Goal: Transaction & Acquisition: Purchase product/service

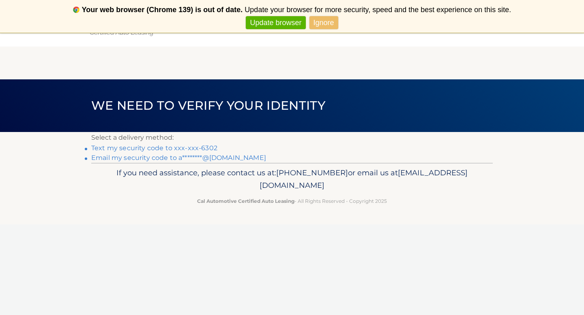
click at [190, 158] on link "Email my security code to a********@gmail.com" at bounding box center [178, 158] width 175 height 8
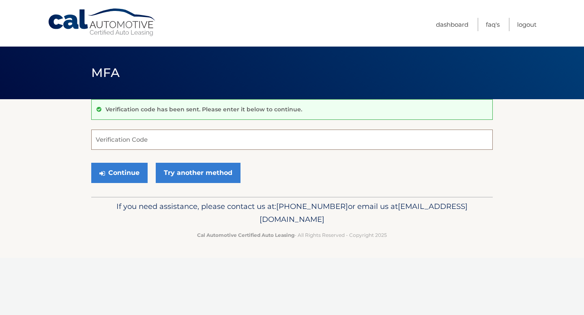
click at [258, 136] on input "Verification Code" at bounding box center [291, 140] width 401 height 20
paste input "657869"
click at [133, 169] on button "Continue" at bounding box center [119, 173] width 56 height 20
type input "657869"
click at [133, 169] on button "Continue" at bounding box center [119, 173] width 56 height 20
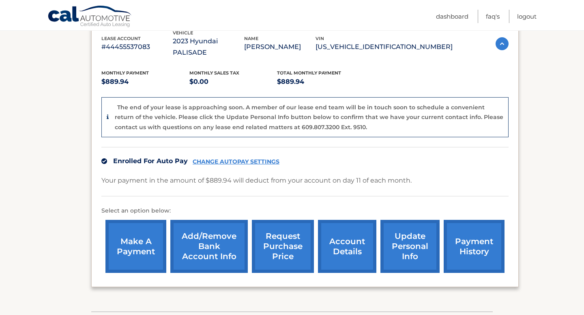
scroll to position [150, 0]
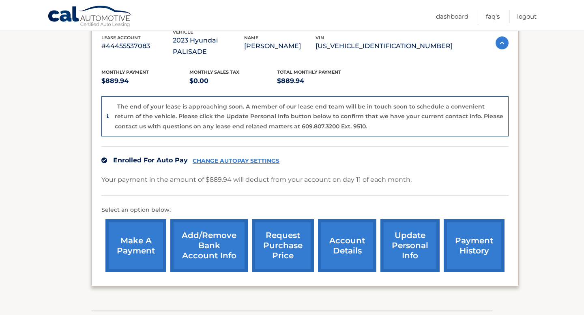
click at [132, 231] on link "make a payment" at bounding box center [135, 245] width 61 height 53
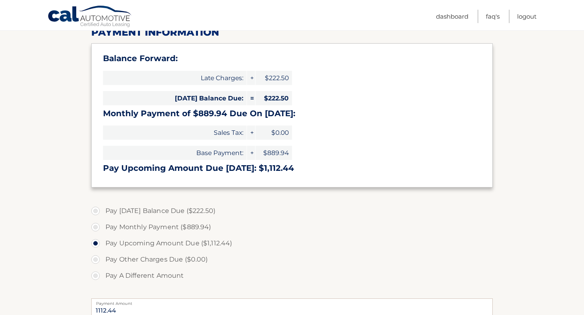
scroll to position [113, 0]
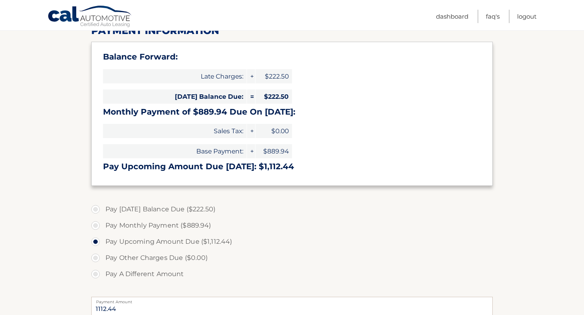
click at [125, 225] on label "Pay Monthly Payment ($889.94)" at bounding box center [291, 226] width 401 height 16
click at [103, 225] on input "Pay Monthly Payment ($889.94)" at bounding box center [98, 224] width 8 height 13
radio input "true"
type input "889.94"
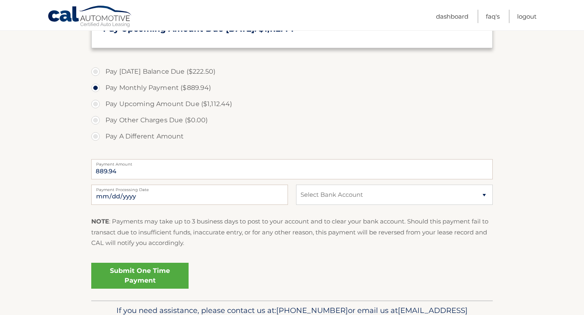
scroll to position [254, 0]
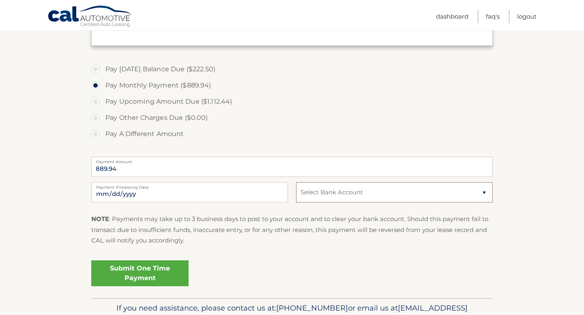
click at [314, 200] on select "Select Bank Account Checking CAPITAL ONE N.A. *****4984 Checking JPMORGAN CHASE…" at bounding box center [394, 192] width 197 height 20
select select "Yjk4ZGFkNzEtN2RlYi00M2UwLThlYjQtMzA5MmMwN2Y4M2Ez"
click at [296, 182] on select "Select Bank Account Checking CAPITAL ONE N.A. *****4984 Checking JPMORGAN CHASE…" at bounding box center [394, 192] width 197 height 20
click at [149, 276] on link "Submit One Time Payment" at bounding box center [139, 274] width 97 height 26
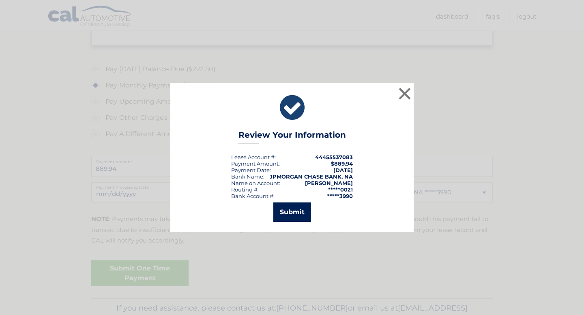
click at [282, 210] on button "Submit" at bounding box center [292, 212] width 38 height 19
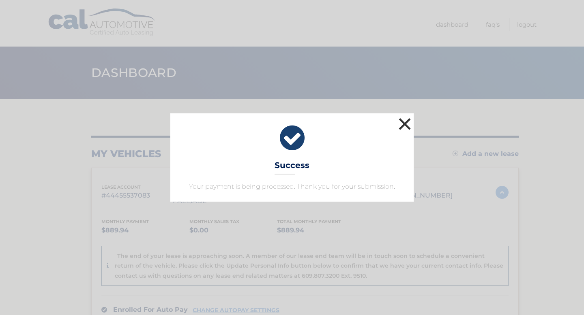
click at [406, 123] on button "×" at bounding box center [404, 124] width 16 height 16
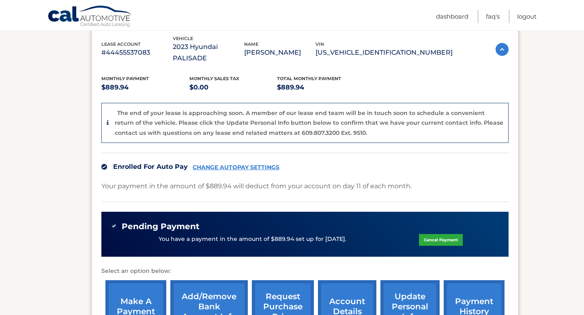
scroll to position [197, 0]
